Goal: Transaction & Acquisition: Download file/media

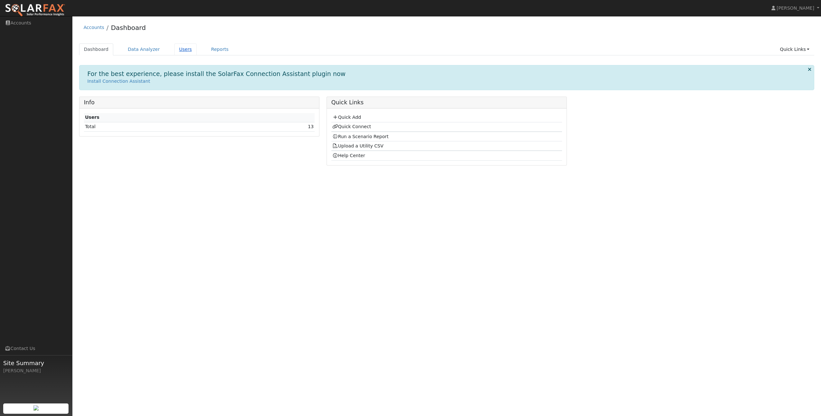
click at [176, 51] on link "Users" at bounding box center [185, 49] width 23 height 12
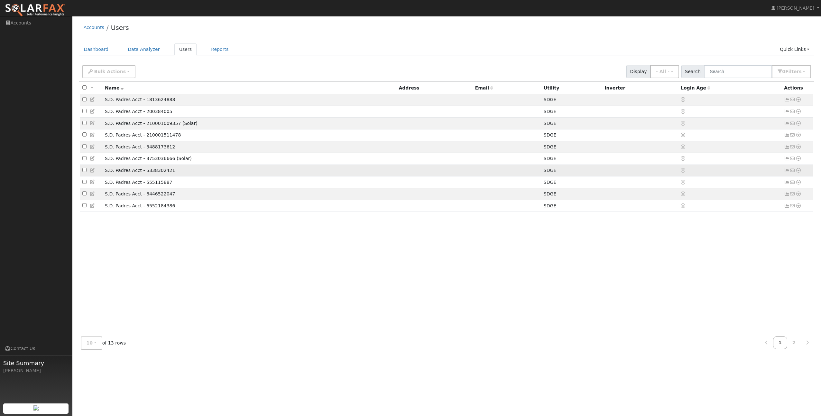
click at [800, 173] on icon at bounding box center [799, 170] width 6 height 5
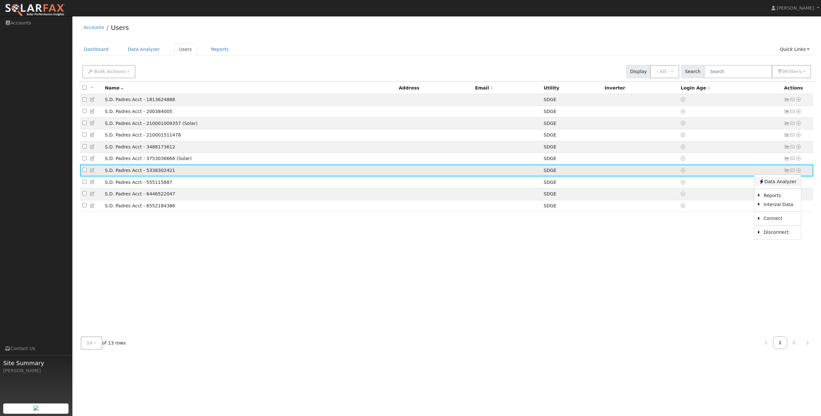
click at [788, 183] on link "Data Analyzer" at bounding box center [777, 181] width 47 height 9
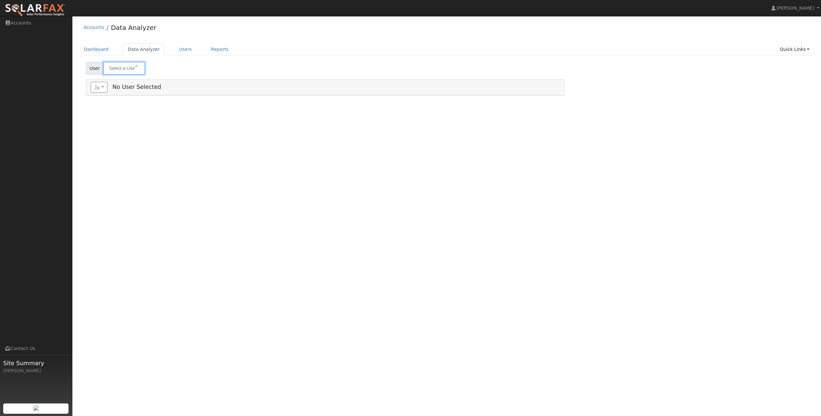
type input "S.D. Padres Acct - 5338302421"
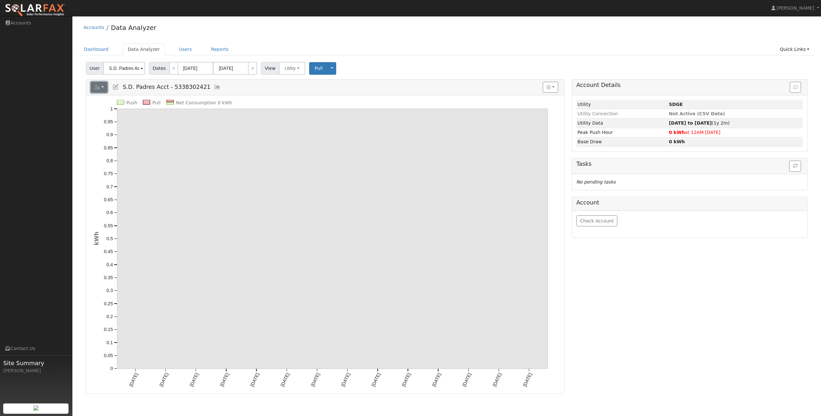
click at [103, 85] on button "button" at bounding box center [99, 87] width 17 height 11
click at [172, 112] on link "Export to CSV" at bounding box center [159, 116] width 47 height 8
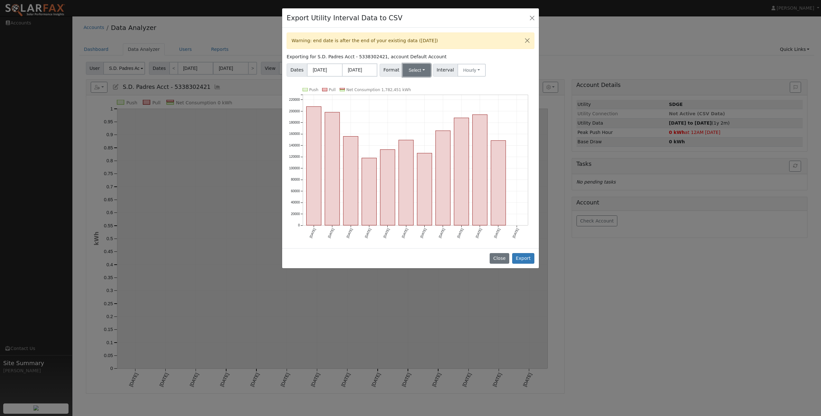
click at [423, 71] on button "Select" at bounding box center [417, 70] width 28 height 13
click at [407, 111] on link "SDGE" at bounding box center [424, 111] width 46 height 9
click at [324, 70] on input "[DATE]" at bounding box center [324, 69] width 35 height 13
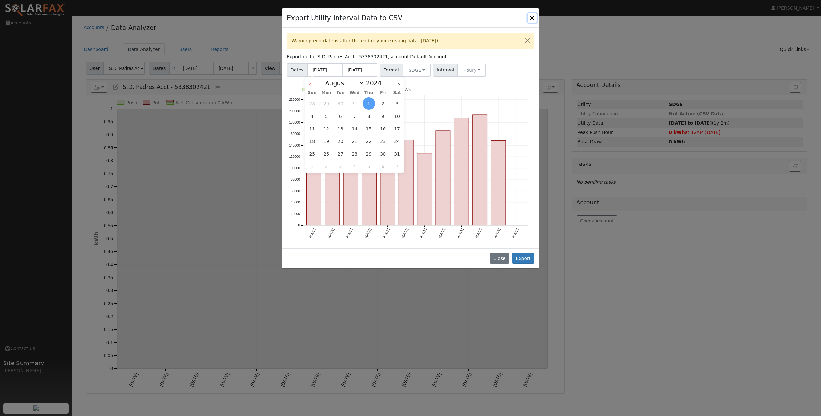
click at [312, 86] on icon at bounding box center [310, 84] width 5 height 5
select select "5"
click at [397, 106] on span "1" at bounding box center [397, 103] width 13 height 13
type input "[DATE]"
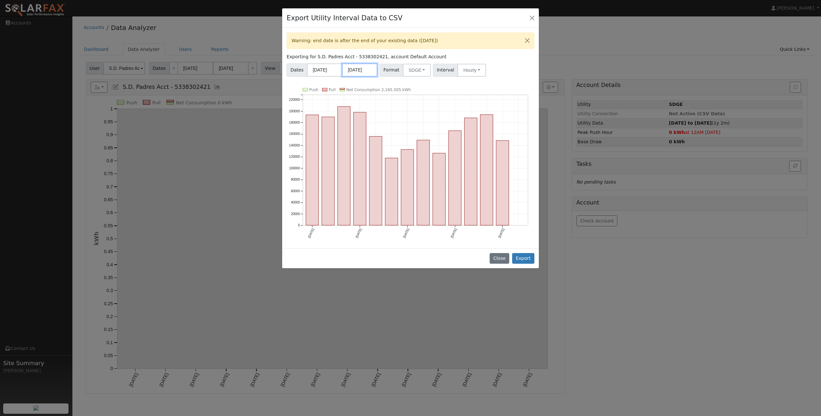
click at [361, 73] on input "[DATE]" at bounding box center [359, 69] width 35 height 13
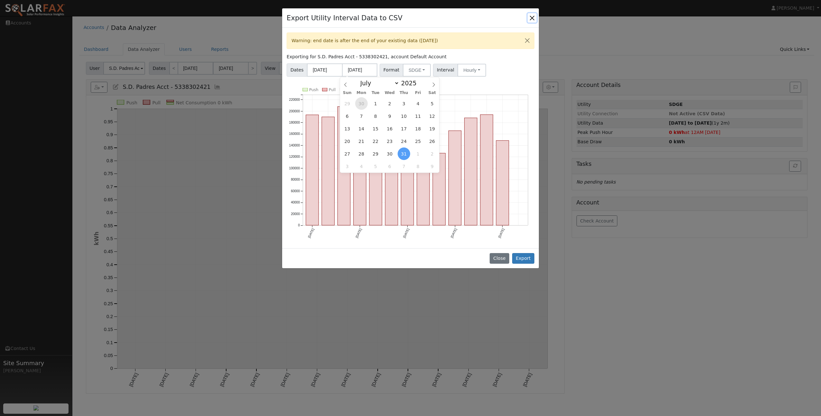
click at [359, 104] on span "30" at bounding box center [361, 103] width 13 height 13
type input "[DATE]"
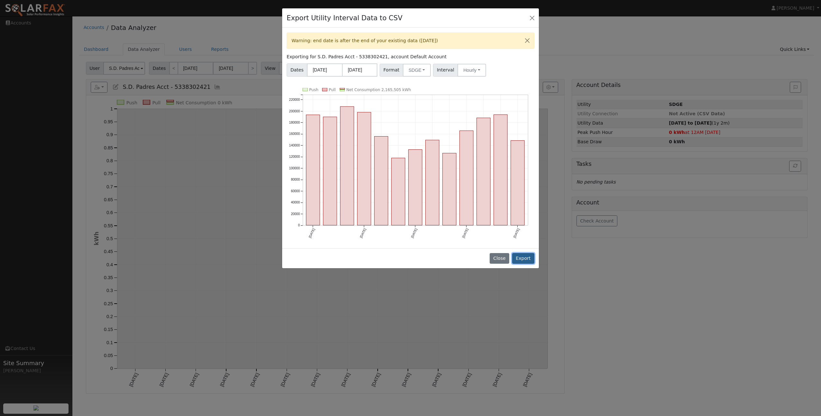
click at [524, 255] on button "Export" at bounding box center [523, 258] width 22 height 11
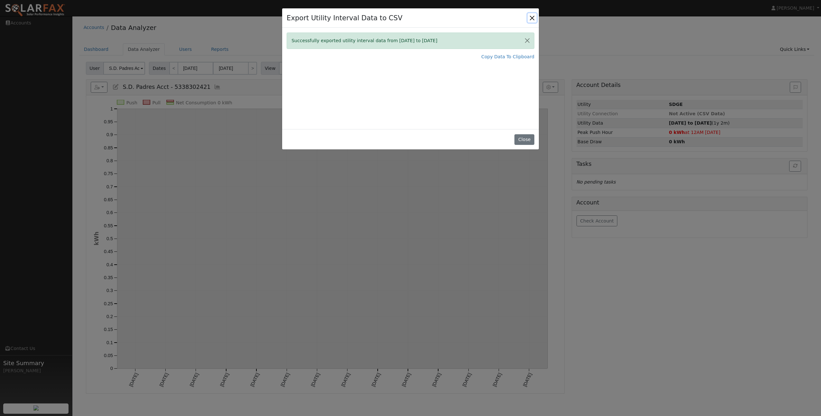
click at [533, 20] on button "Close" at bounding box center [532, 17] width 9 height 9
